Goal: Task Accomplishment & Management: Use online tool/utility

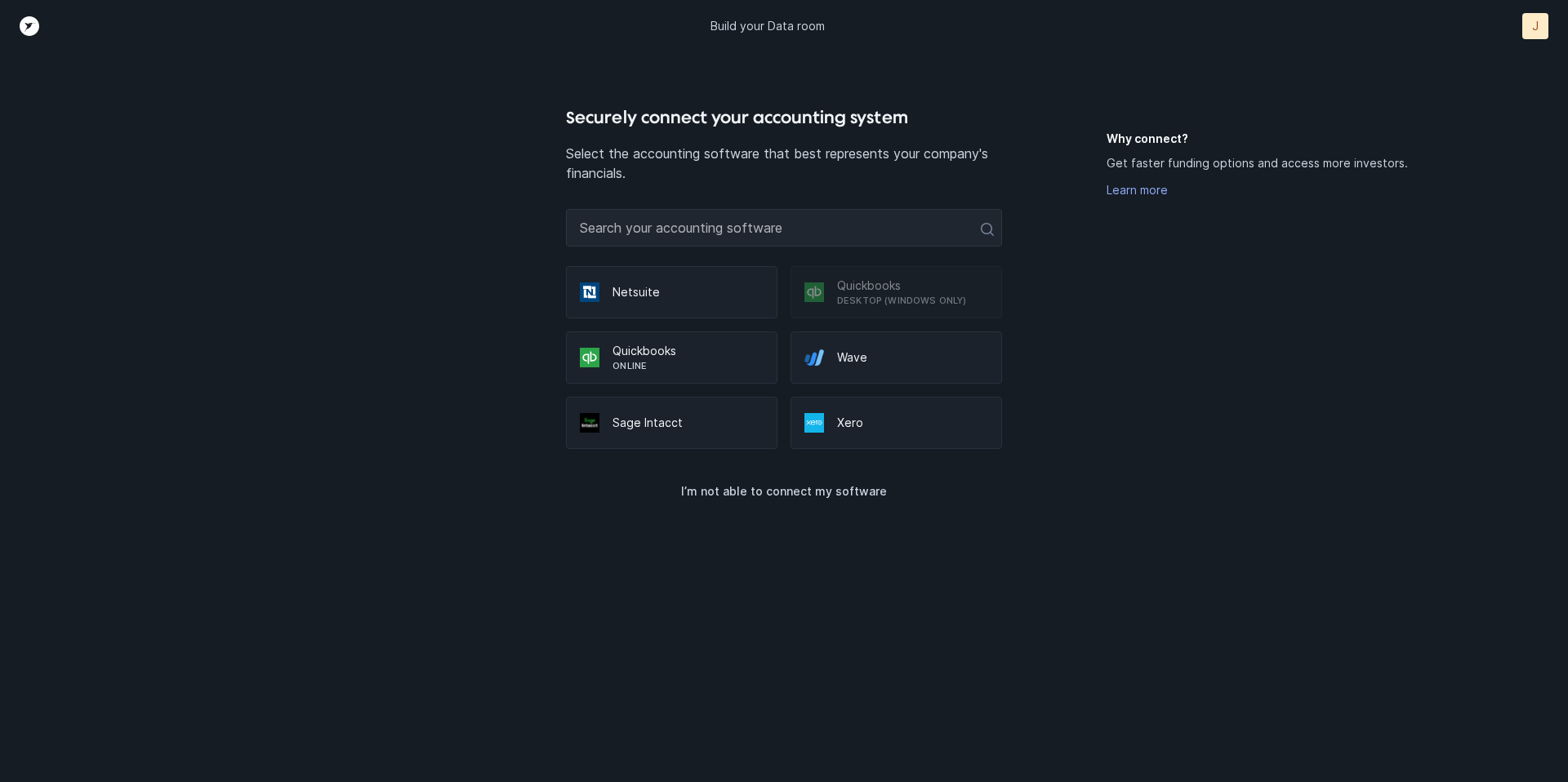
click at [649, 353] on p "Quickbooks" at bounding box center [688, 350] width 151 height 16
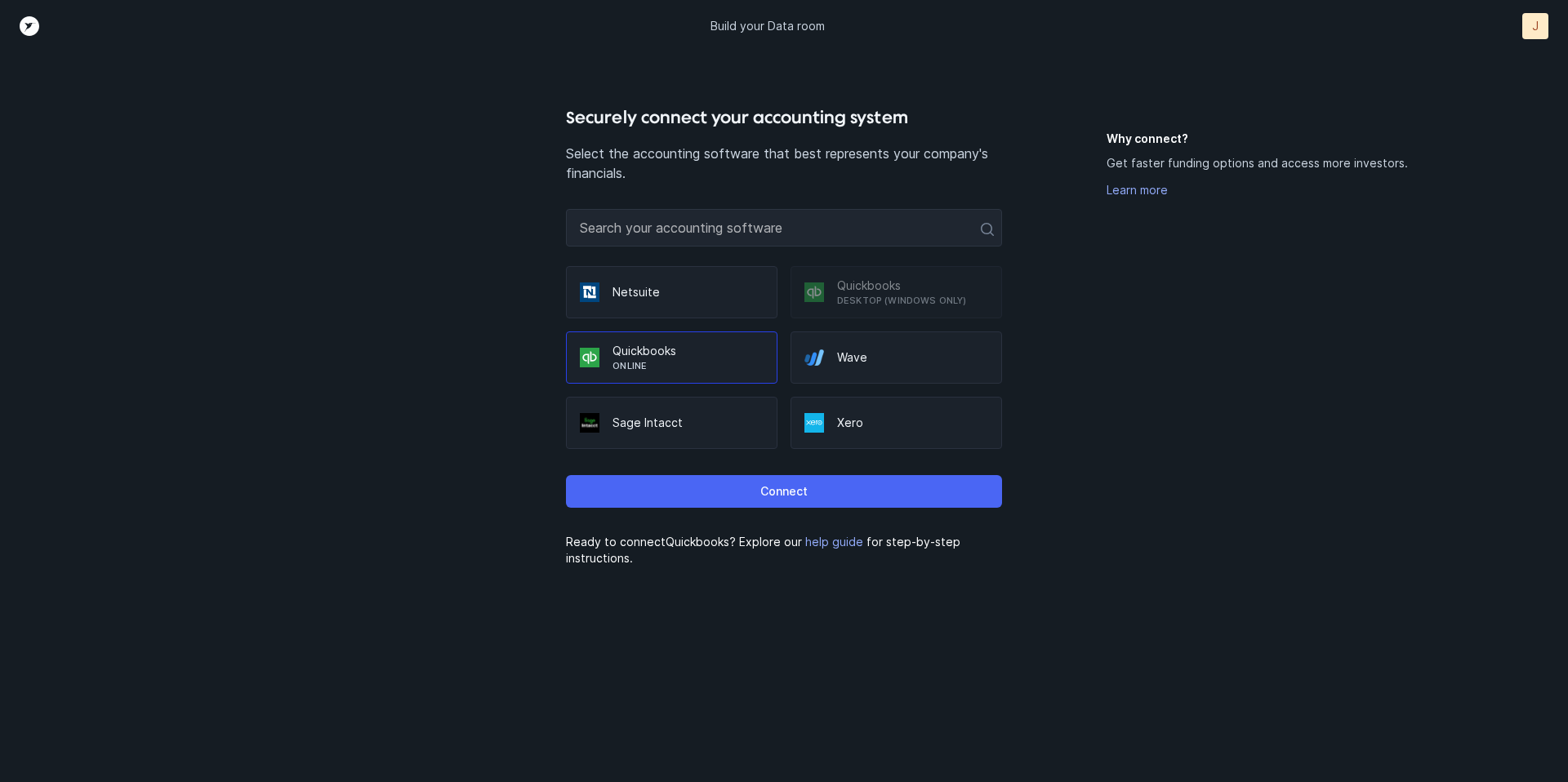
click at [755, 499] on button "Connect" at bounding box center [783, 492] width 435 height 33
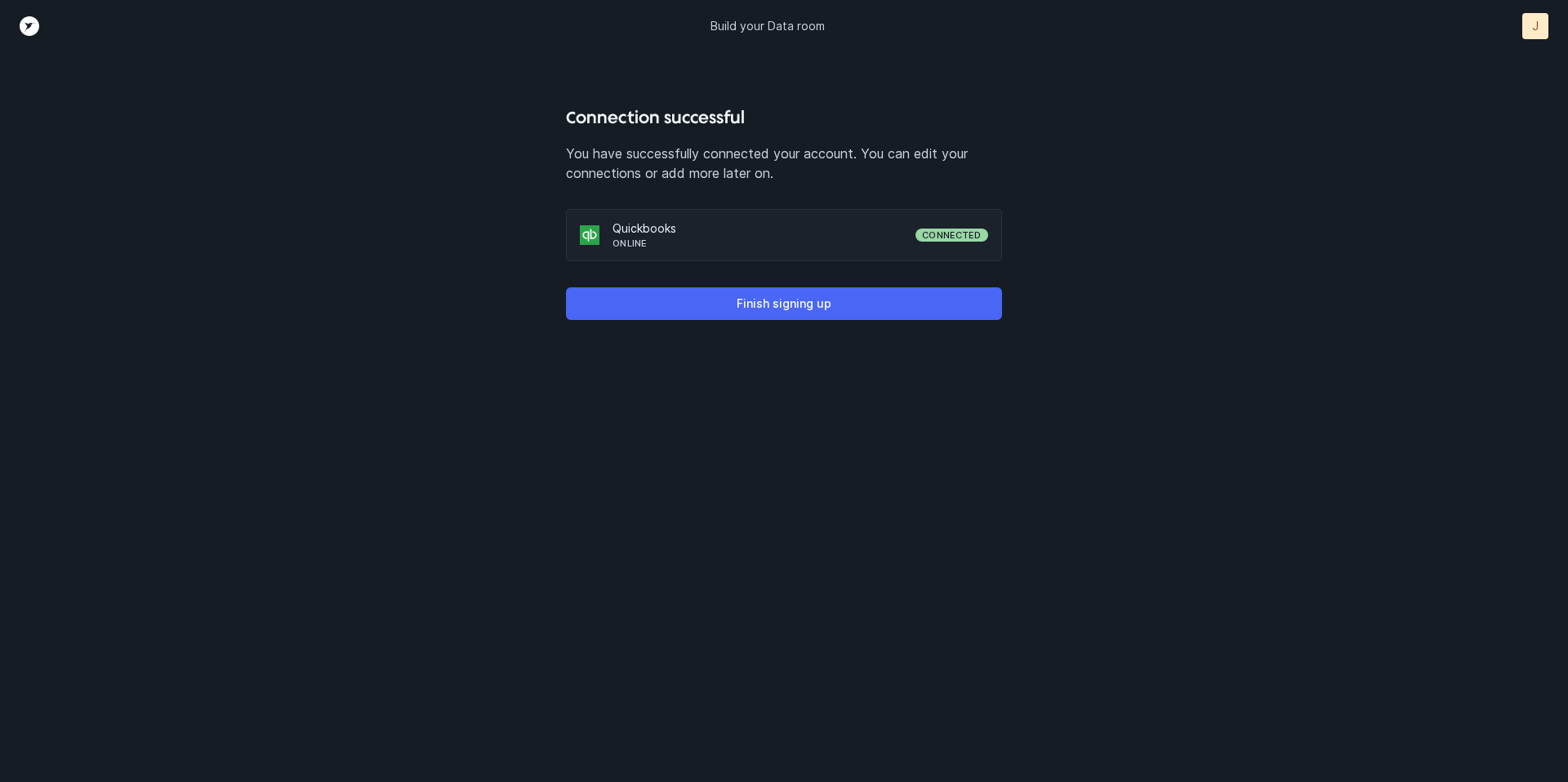
click at [750, 308] on p "Finish signing up" at bounding box center [784, 303] width 94 height 20
